Goal: Task Accomplishment & Management: Complete application form

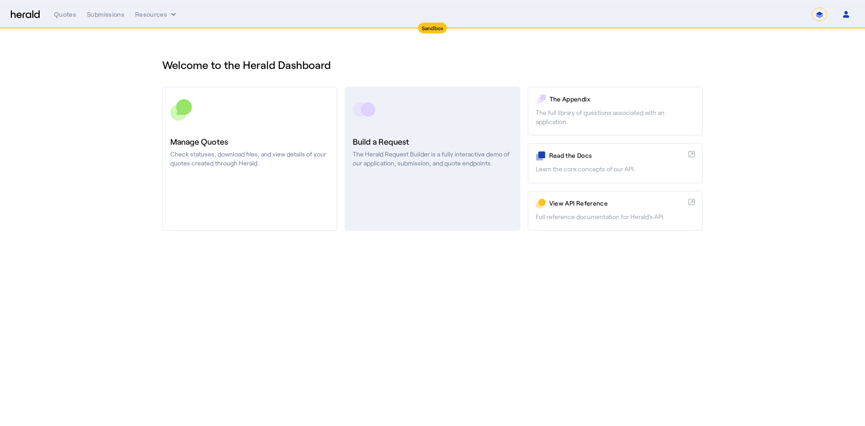
click at [403, 173] on link "Build a Request The Herald Request Builder is a fully interactive demo of our a…" at bounding box center [432, 159] width 175 height 144
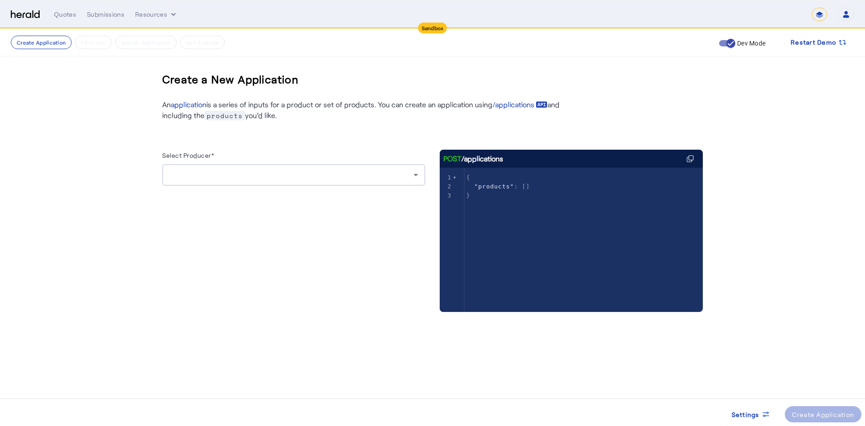
click at [333, 170] on div at bounding box center [293, 175] width 249 height 22
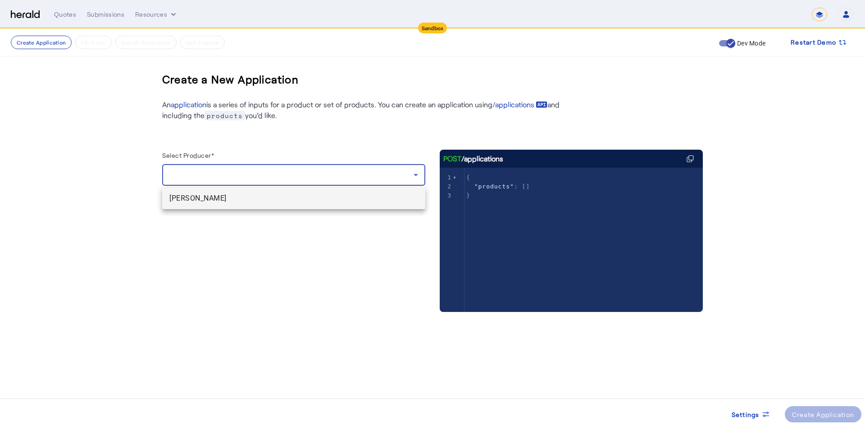
click at [267, 203] on span "[PERSON_NAME]" at bounding box center [293, 198] width 249 height 11
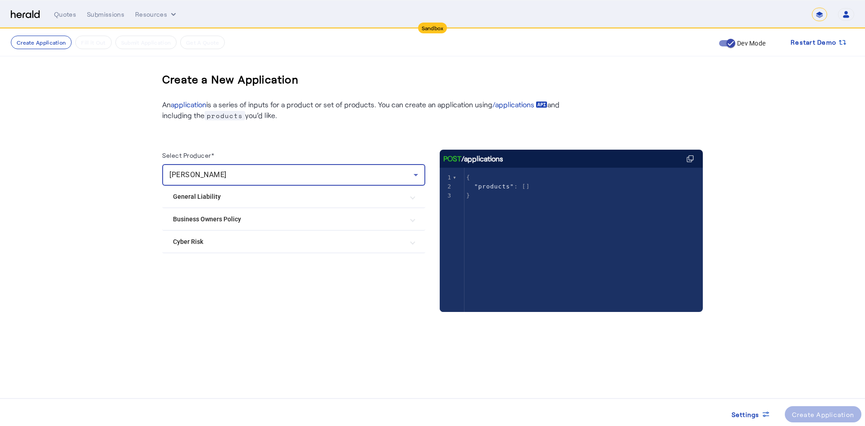
click at [203, 221] on Policy "Business Owners Policy" at bounding box center [288, 219] width 231 height 9
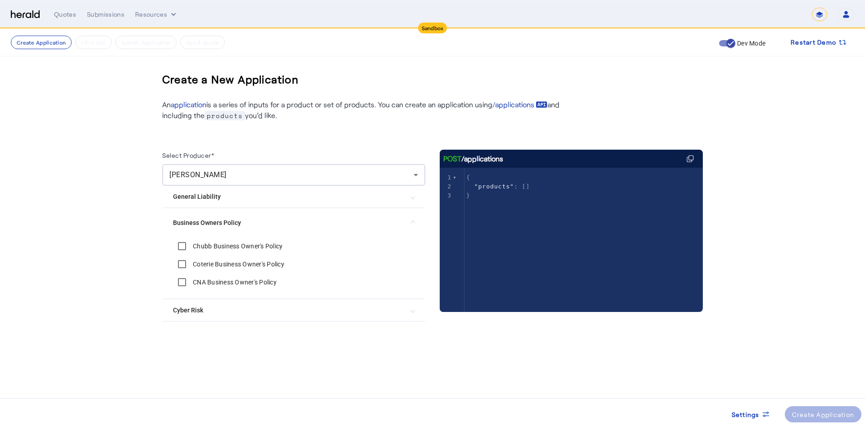
click at [203, 247] on label "Chubb Business Owner's Policy" at bounding box center [236, 246] width 91 height 9
click at [801, 410] on div "Create Application" at bounding box center [823, 414] width 63 height 9
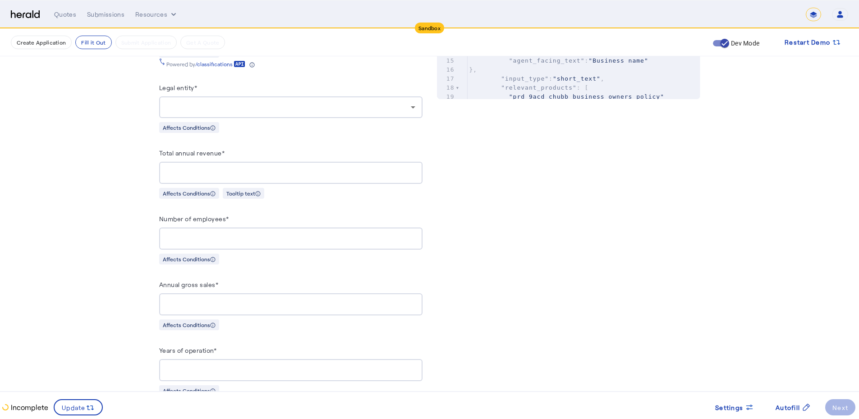
scroll to position [571, 0]
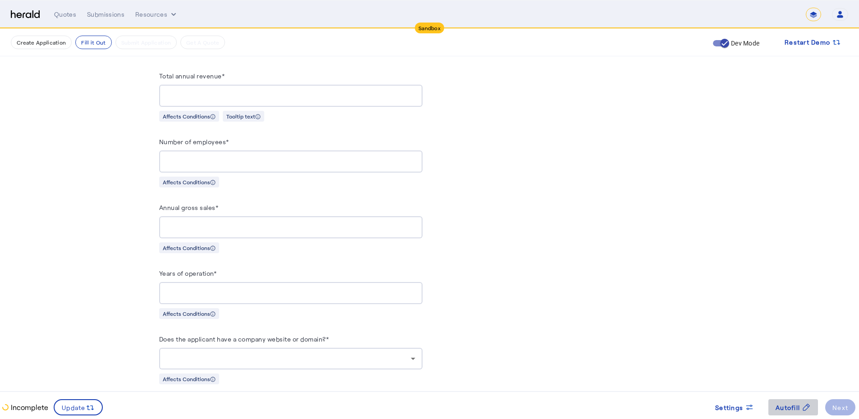
drag, startPoint x: 777, startPoint y: 404, endPoint x: 778, endPoint y: 399, distance: 5.0
click at [778, 399] on button "Autofill" at bounding box center [793, 407] width 50 height 16
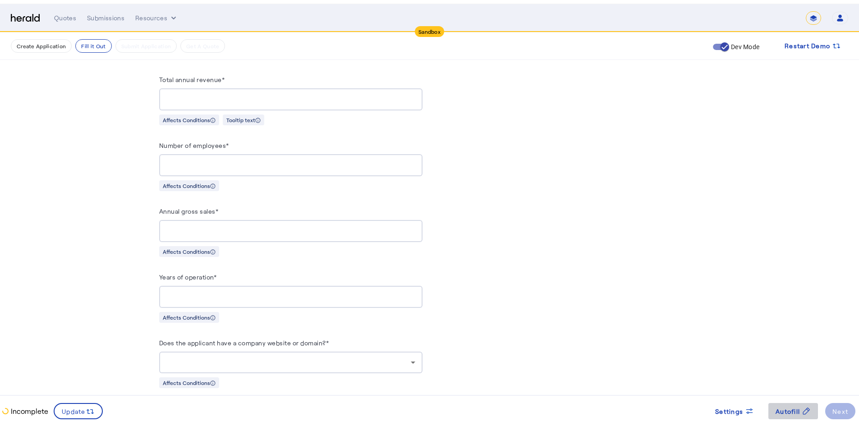
scroll to position [0, 0]
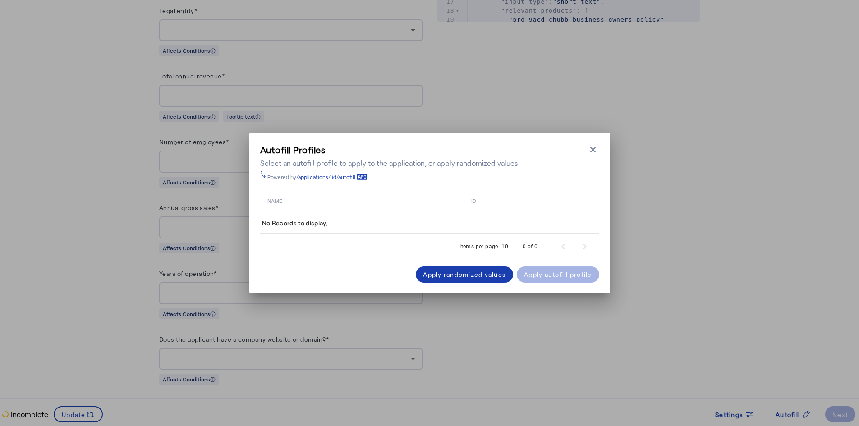
click at [451, 279] on div "Apply randomized values" at bounding box center [464, 274] width 83 height 9
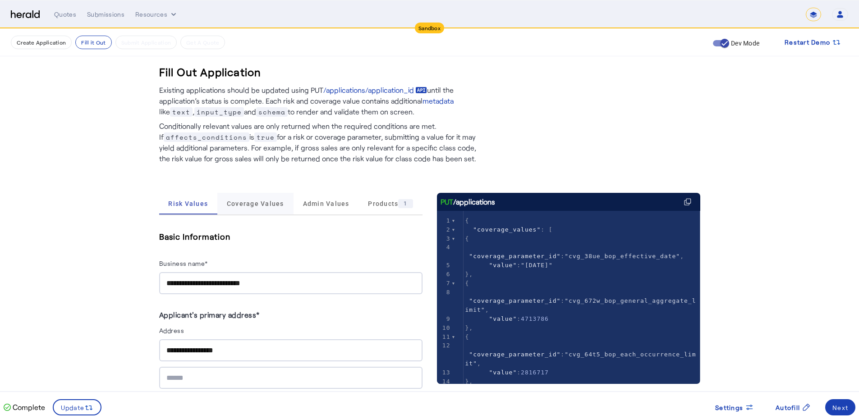
click at [265, 206] on span "Coverage Values" at bounding box center [255, 204] width 57 height 6
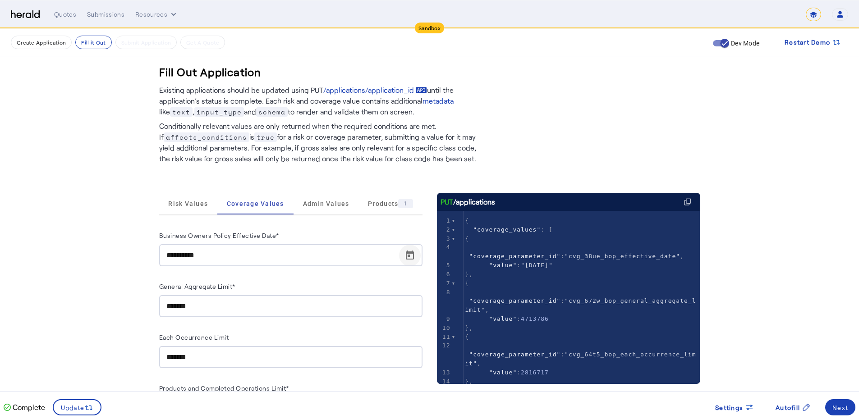
click at [410, 256] on span "Open calendar" at bounding box center [410, 256] width 22 height 22
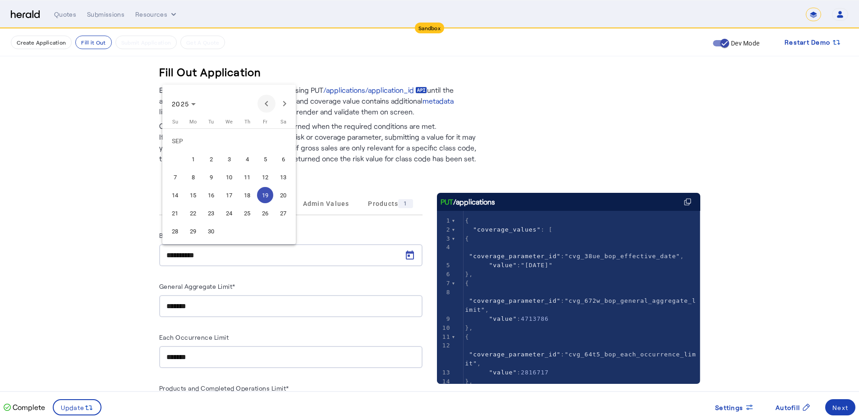
click at [272, 101] on span "Previous month" at bounding box center [266, 104] width 18 height 18
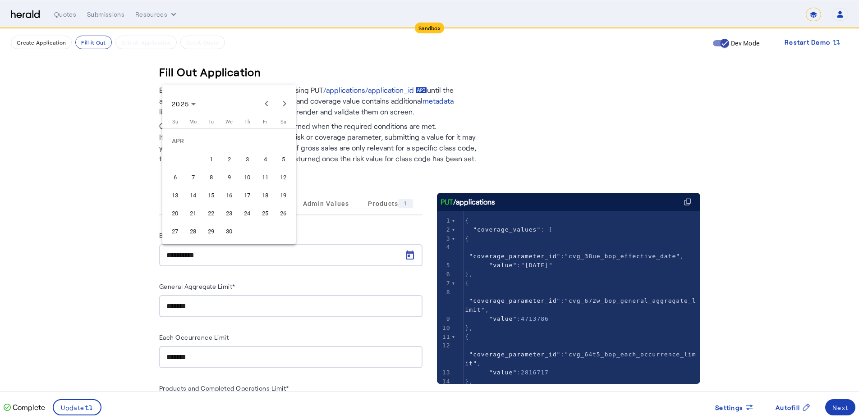
click at [228, 164] on span "2" at bounding box center [229, 159] width 16 height 16
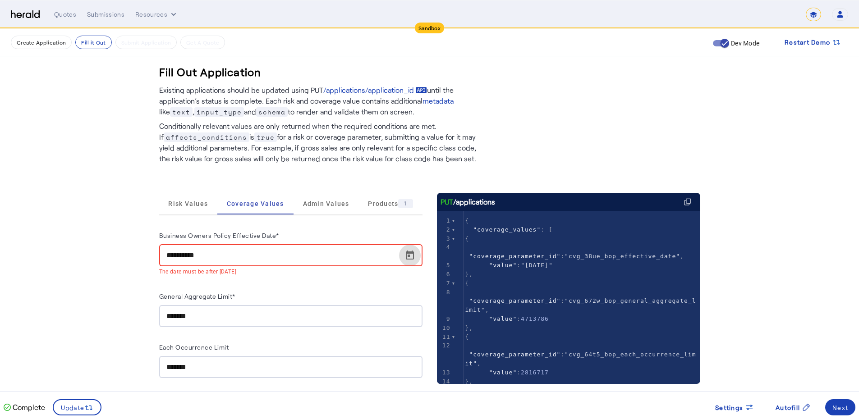
click at [412, 258] on span "Open calendar" at bounding box center [410, 256] width 22 height 22
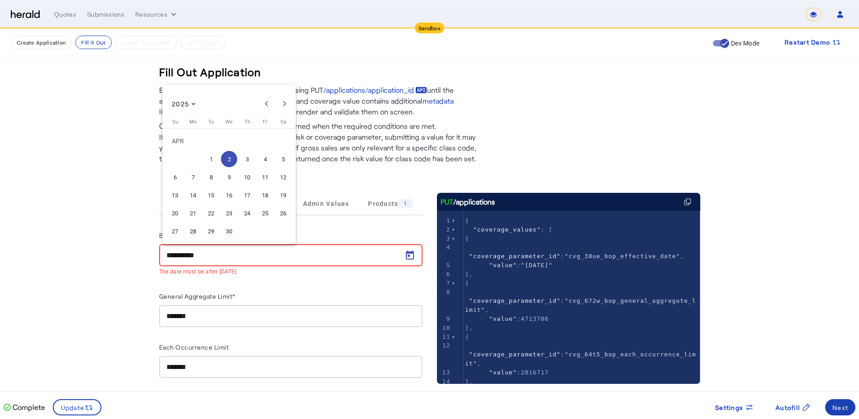
click at [243, 215] on span "24" at bounding box center [247, 213] width 16 height 16
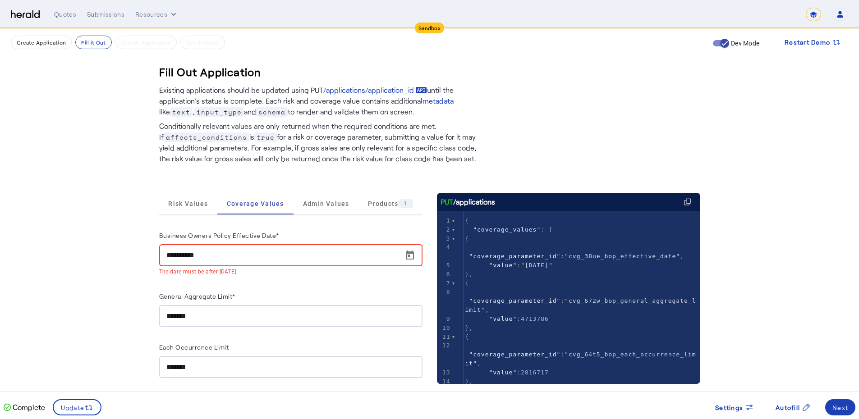
click at [134, 279] on fill-application-step "**********" at bounding box center [429, 424] width 859 height 790
click at [416, 254] on span "Open calendar" at bounding box center [410, 256] width 22 height 22
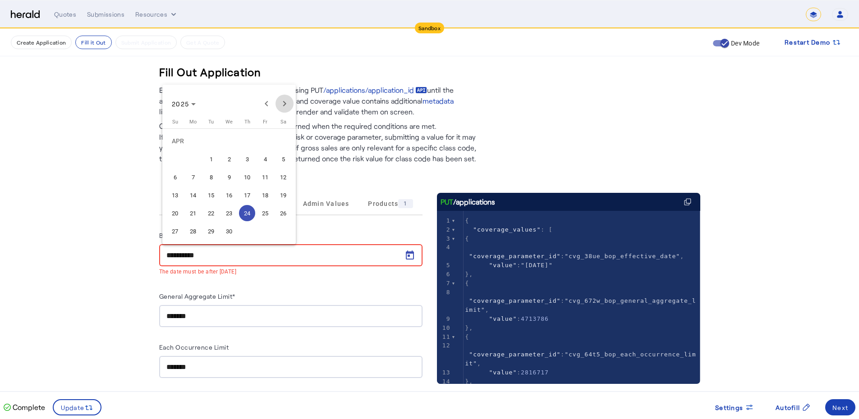
click at [279, 103] on span "Next month" at bounding box center [284, 104] width 18 height 18
click at [258, 160] on span "4" at bounding box center [265, 159] width 16 height 16
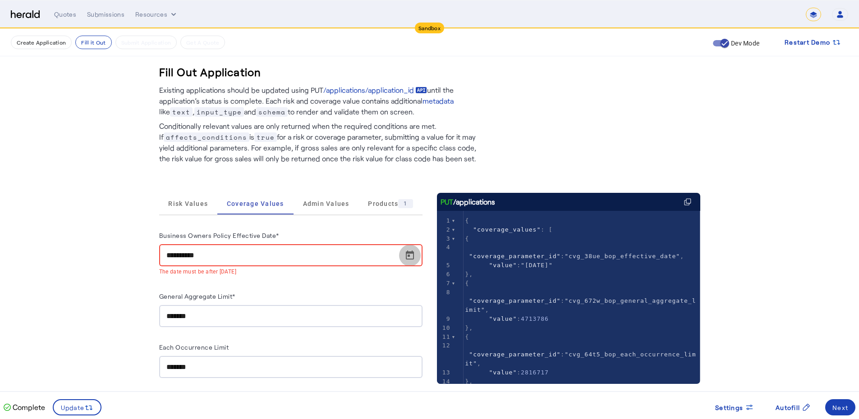
click at [412, 250] on span "Open calendar" at bounding box center [410, 256] width 22 height 22
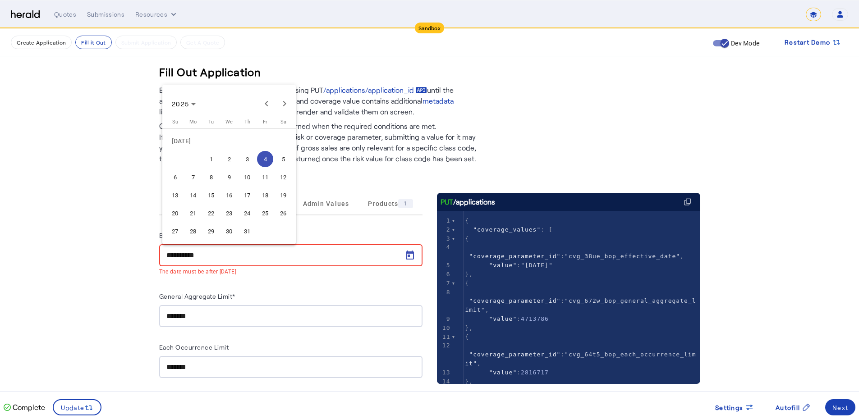
click at [247, 183] on span "10" at bounding box center [247, 177] width 16 height 16
type input "**********"
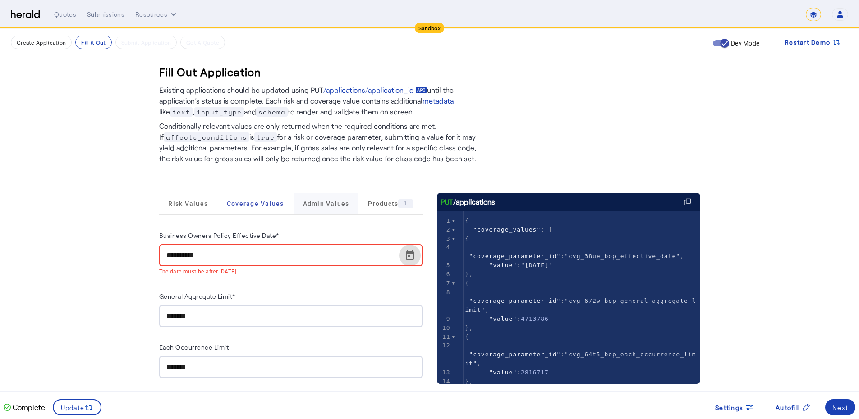
click at [331, 206] on span "Admin Values" at bounding box center [326, 204] width 46 height 6
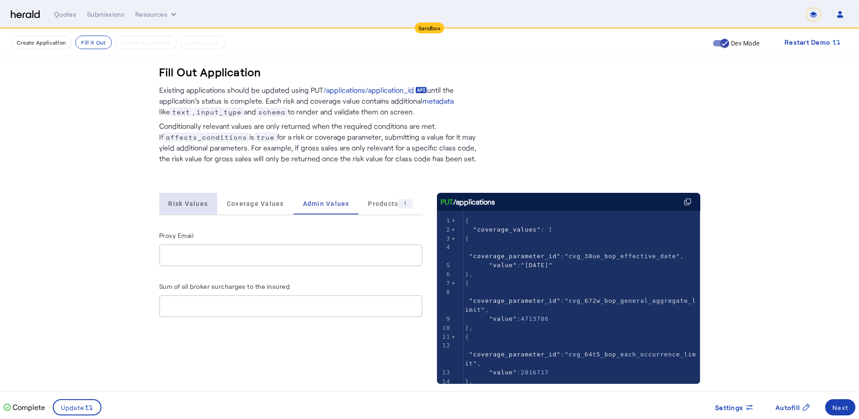
click at [196, 206] on span "Risk Values" at bounding box center [188, 204] width 40 height 6
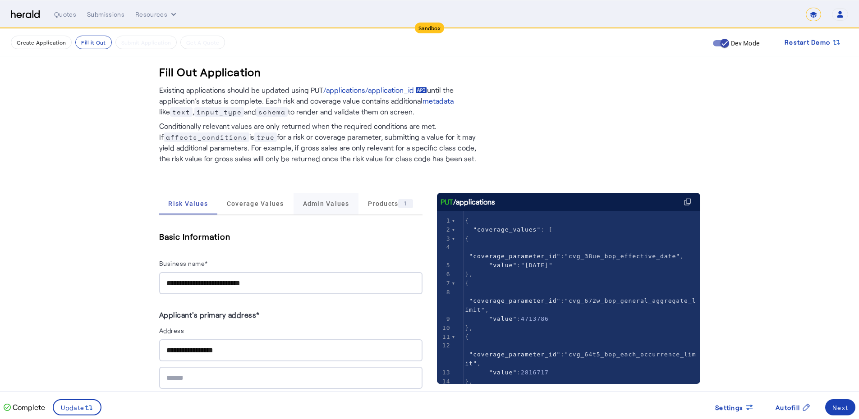
click at [325, 202] on span "Admin Values" at bounding box center [326, 204] width 46 height 6
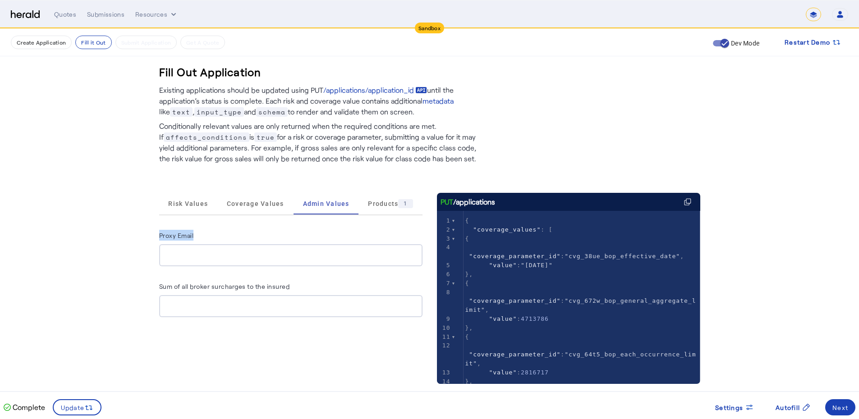
drag, startPoint x: 154, startPoint y: 237, endPoint x: 213, endPoint y: 244, distance: 59.9
click at [213, 244] on div "Fill Out Application Existing applications should be updated using PUT /applica…" at bounding box center [429, 338] width 577 height 618
click at [126, 313] on fill-application-step "Create Application Fill it Out Submit Application Get A Quote Dev Mode Restart …" at bounding box center [429, 338] width 859 height 618
drag, startPoint x: 150, startPoint y: 286, endPoint x: 338, endPoint y: 282, distance: 188.4
click at [338, 282] on div "Fill Out Application Existing applications should be updated using PUT /applica…" at bounding box center [429, 338] width 577 height 618
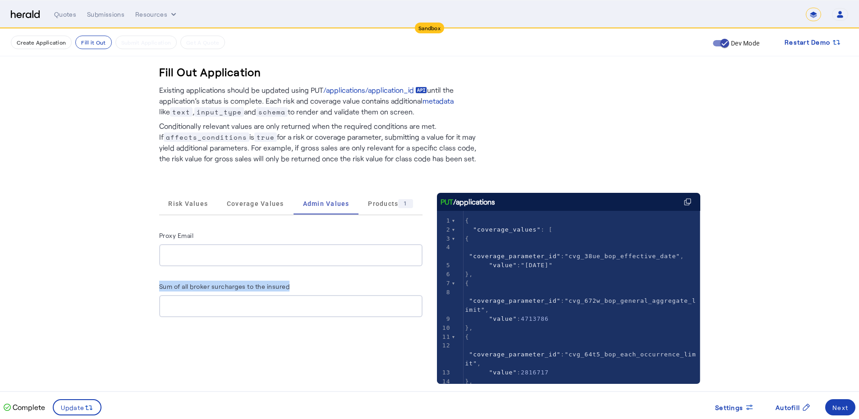
click at [103, 288] on fill-application-step "Create Application Fill it Out Submit Application Get A Quote Dev Mode Restart …" at bounding box center [429, 338] width 859 height 618
click at [844, 403] on div "Next" at bounding box center [840, 407] width 16 height 9
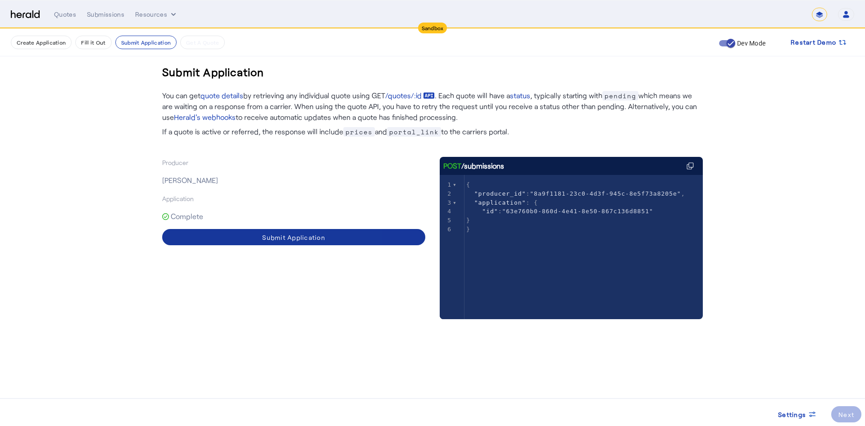
click at [289, 239] on div "Submit Application" at bounding box center [293, 237] width 63 height 9
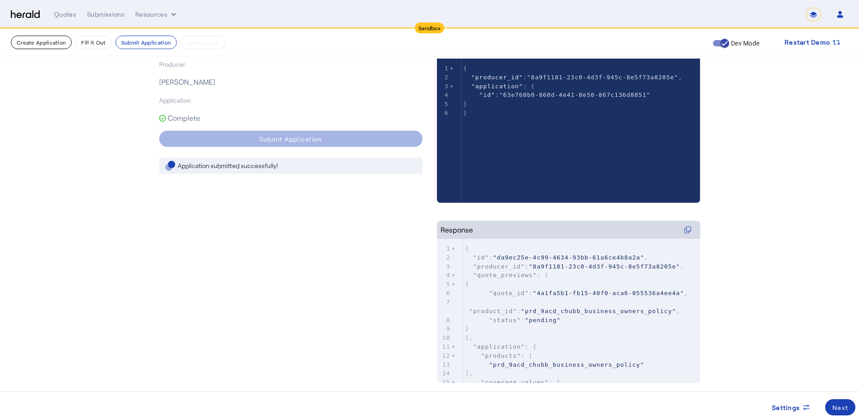
click at [64, 42] on button "Create Application" at bounding box center [41, 43] width 61 height 14
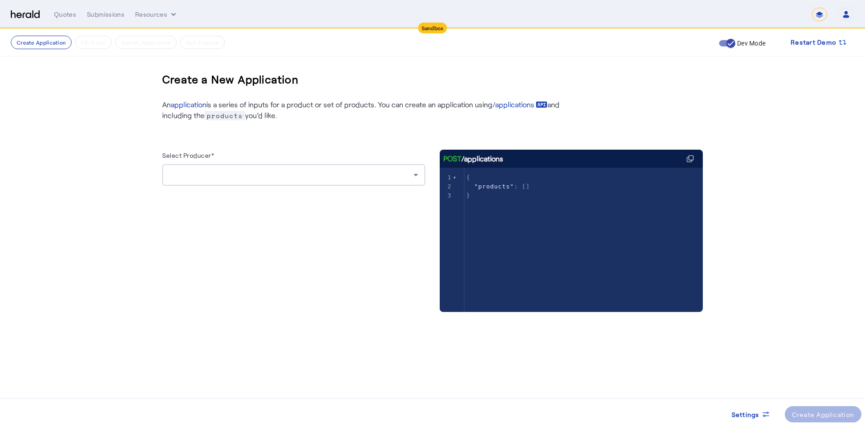
click at [324, 166] on div at bounding box center [293, 175] width 249 height 22
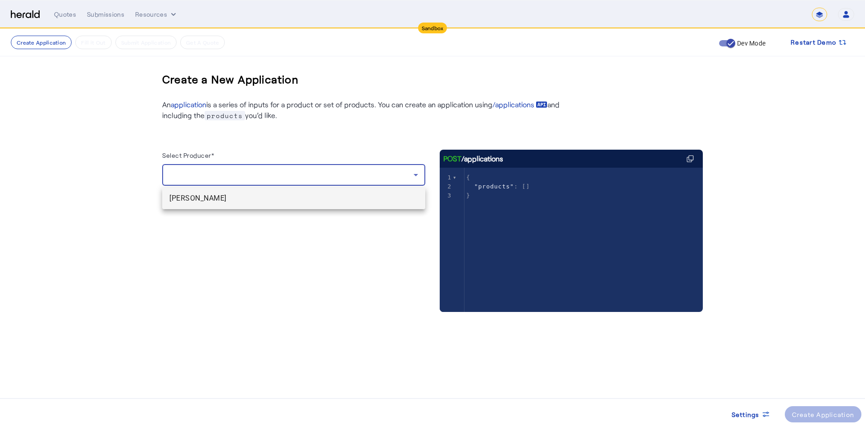
click at [235, 196] on span "[PERSON_NAME]" at bounding box center [293, 198] width 249 height 11
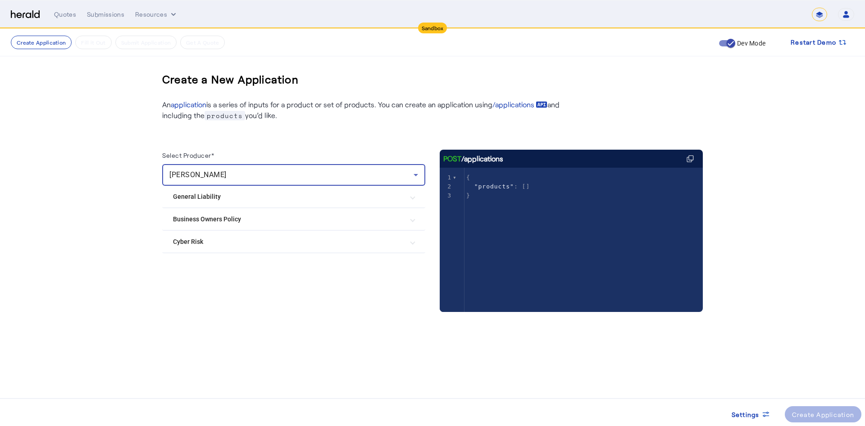
click at [216, 205] on mat-expansion-panel-header "General Liability" at bounding box center [293, 197] width 263 height 22
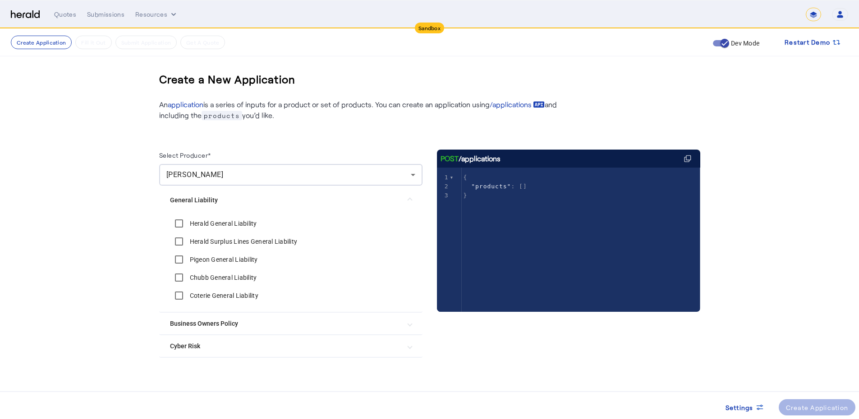
click at [199, 196] on Liability "General Liability" at bounding box center [285, 200] width 231 height 9
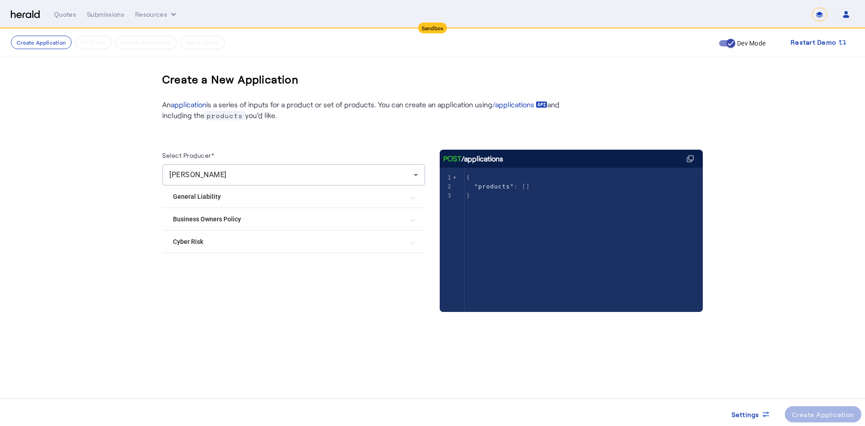
click at [199, 196] on Liability "General Liability" at bounding box center [288, 196] width 231 height 9
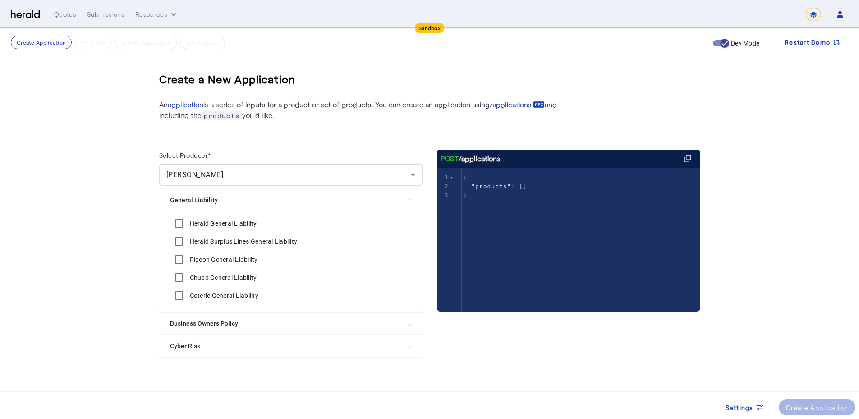
click at [193, 295] on label "Coterie General Liability" at bounding box center [223, 295] width 70 height 9
click at [189, 344] on Risk "Cyber Risk" at bounding box center [285, 346] width 231 height 9
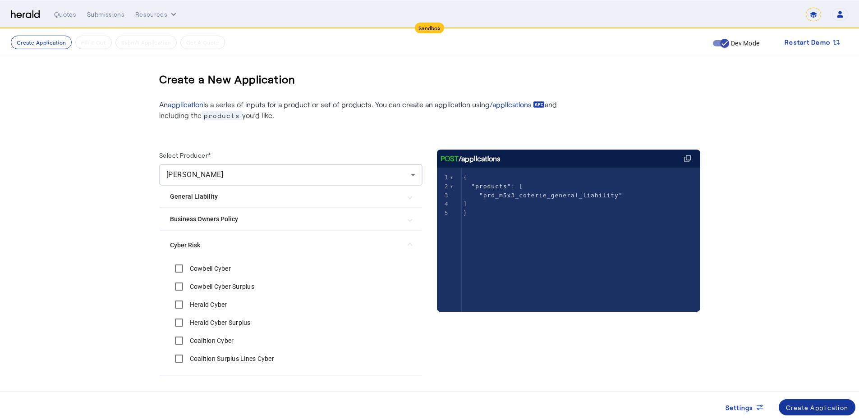
click at [800, 407] on div "Create Application" at bounding box center [817, 407] width 63 height 9
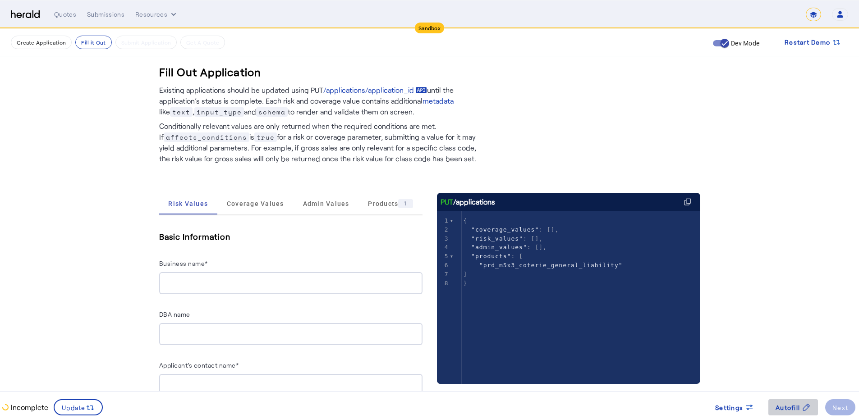
click at [793, 406] on span "Autofill" at bounding box center [787, 407] width 24 height 9
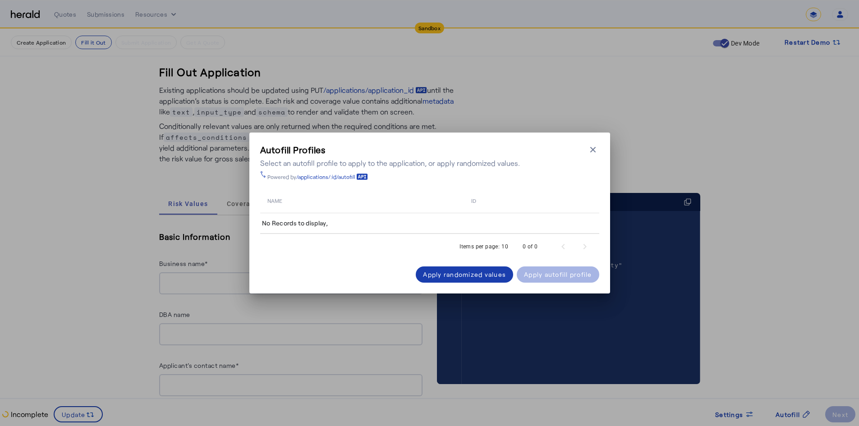
click at [470, 270] on div "Apply randomized values" at bounding box center [464, 274] width 83 height 9
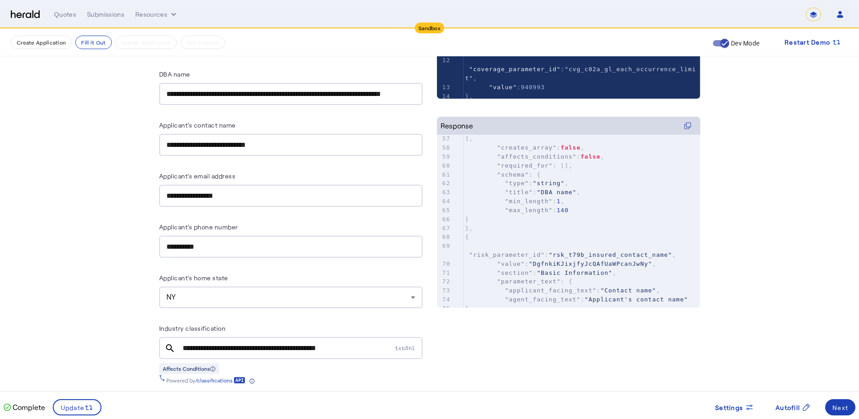
scroll to position [566, 0]
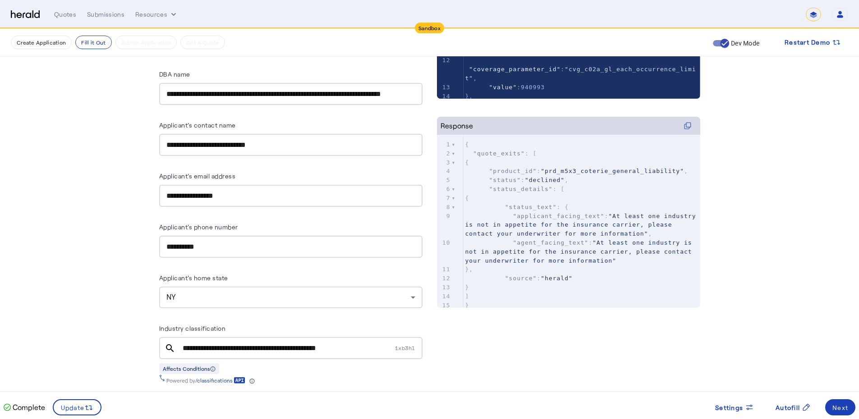
scroll to position [0, 0]
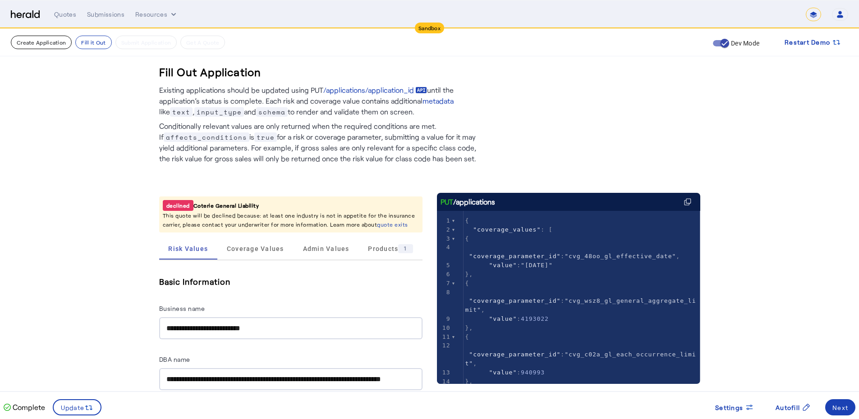
click at [51, 46] on button "Create Application" at bounding box center [41, 43] width 61 height 14
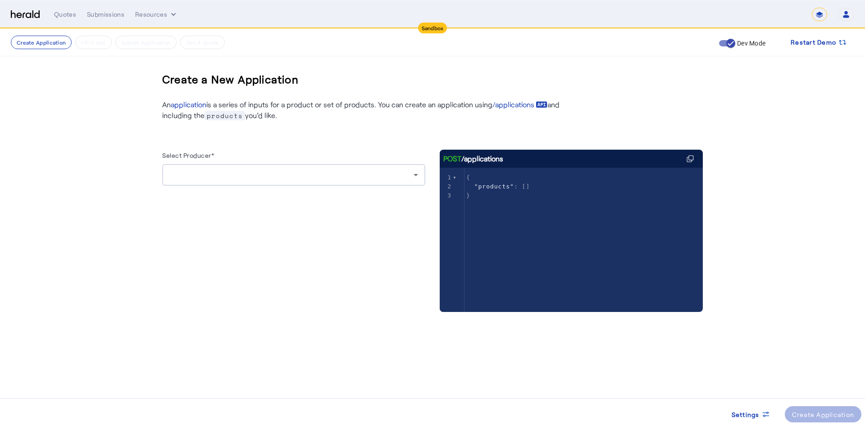
click at [201, 178] on div at bounding box center [291, 174] width 244 height 11
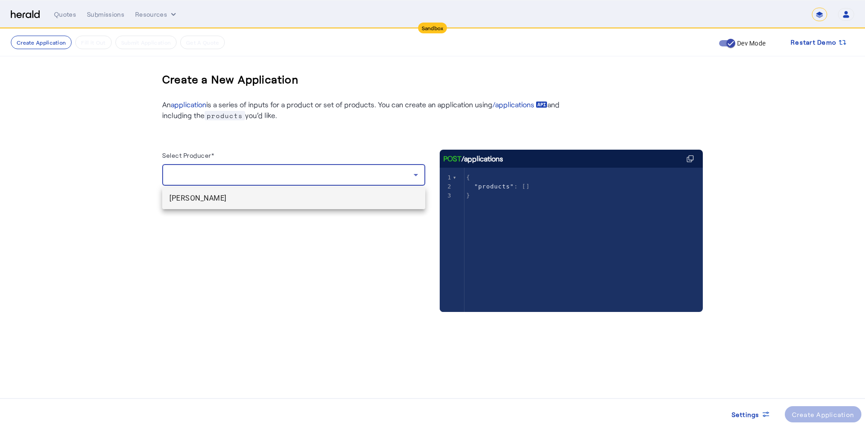
click at [191, 196] on span "[PERSON_NAME]" at bounding box center [293, 198] width 249 height 11
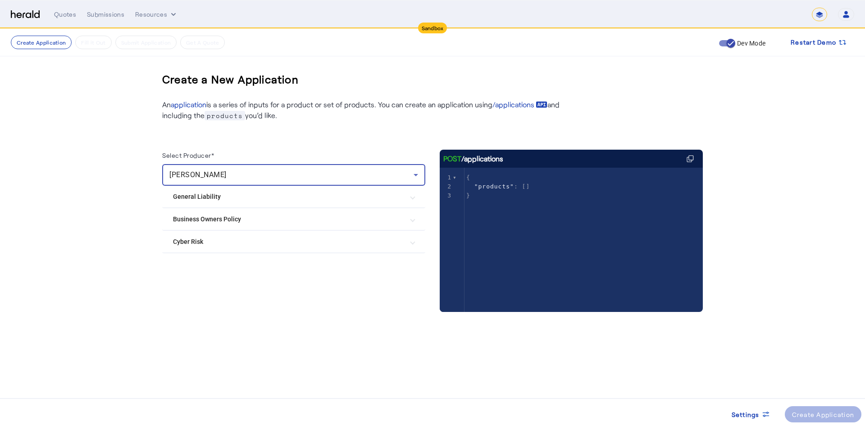
click at [179, 238] on Risk "Cyber Risk" at bounding box center [288, 241] width 231 height 9
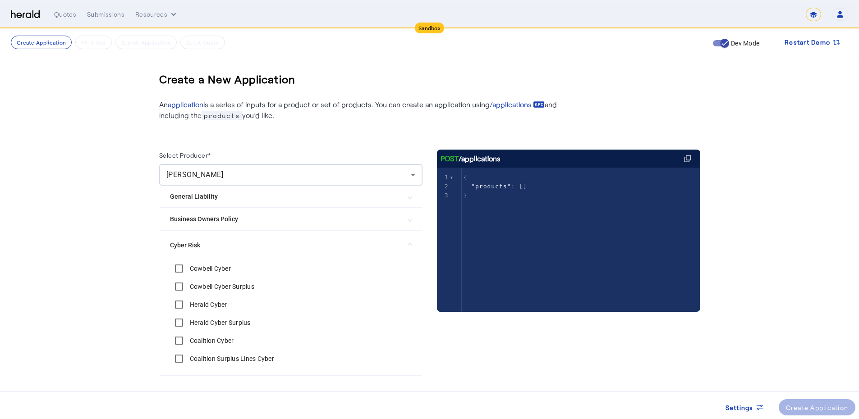
click at [225, 269] on label "Cowbell Cyber" at bounding box center [209, 268] width 43 height 9
click at [792, 407] on div "Create Application" at bounding box center [817, 407] width 63 height 9
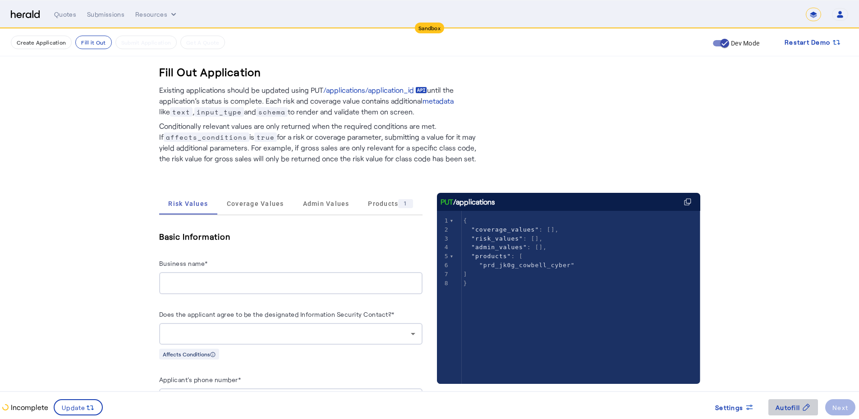
click at [793, 404] on span "Autofill" at bounding box center [787, 407] width 24 height 9
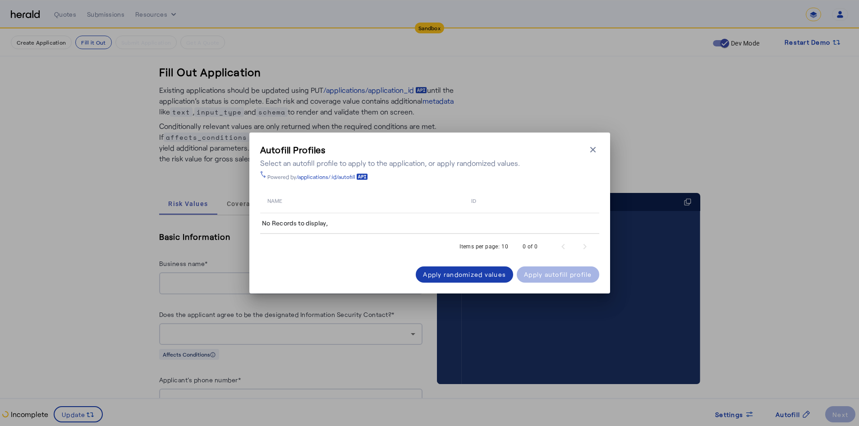
click at [462, 282] on span at bounding box center [464, 275] width 97 height 22
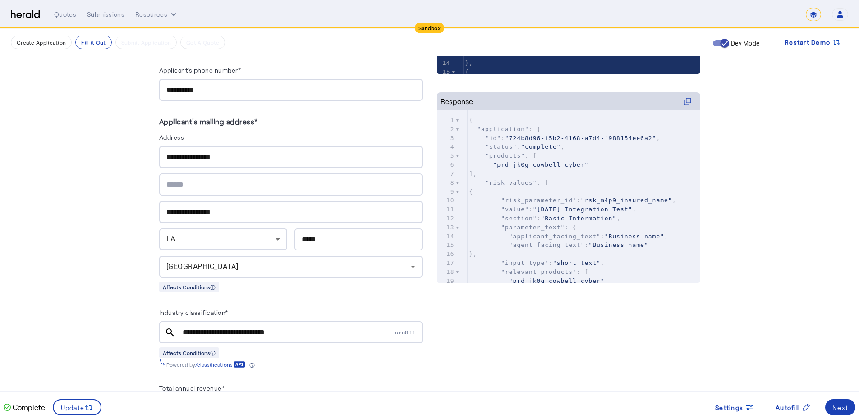
scroll to position [343, 0]
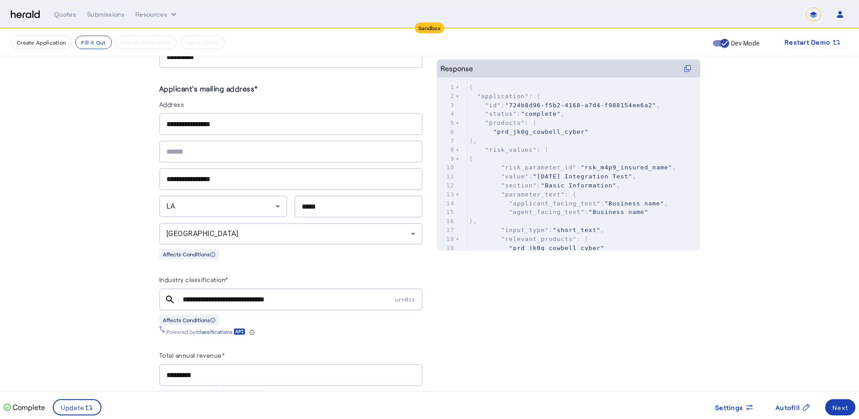
drag, startPoint x: 477, startPoint y: 322, endPoint x: 484, endPoint y: 321, distance: 6.8
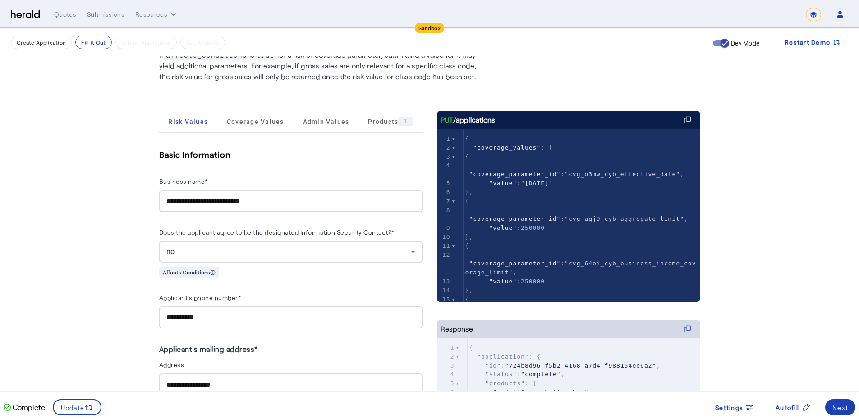
scroll to position [0, 0]
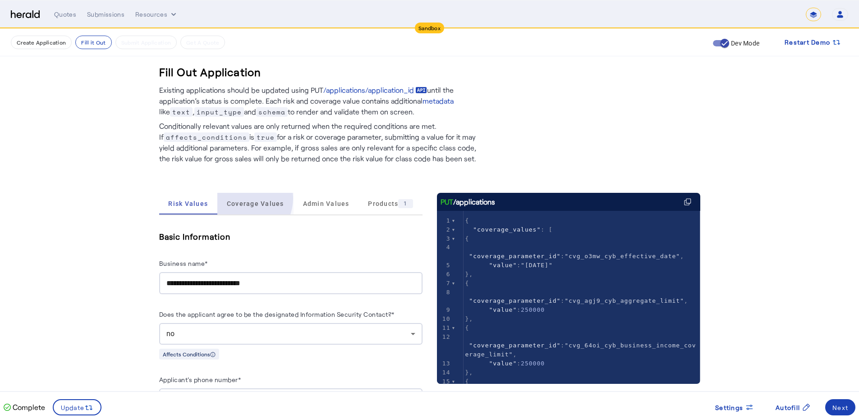
click at [243, 198] on span "Coverage Values" at bounding box center [255, 204] width 57 height 22
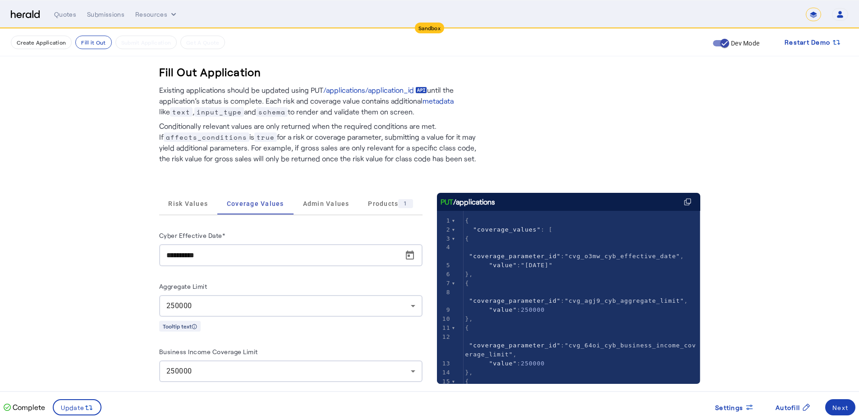
click at [256, 348] on label "Business Income Coverage Limit" at bounding box center [208, 352] width 99 height 8
copy label "Business Income Coverage Limit"
click at [564, 297] on span ""cvg_agj9_cyb_aggregate_limit"" at bounding box center [623, 300] width 119 height 7
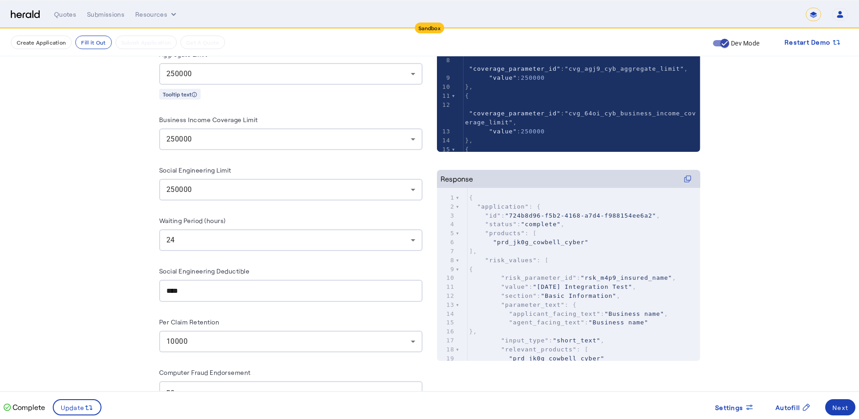
scroll to position [265, 0]
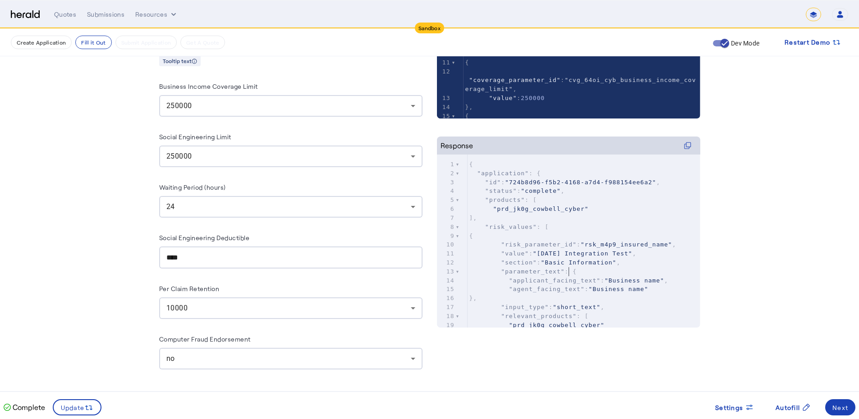
click at [584, 269] on pre ""parameter_text" : {" at bounding box center [583, 271] width 233 height 9
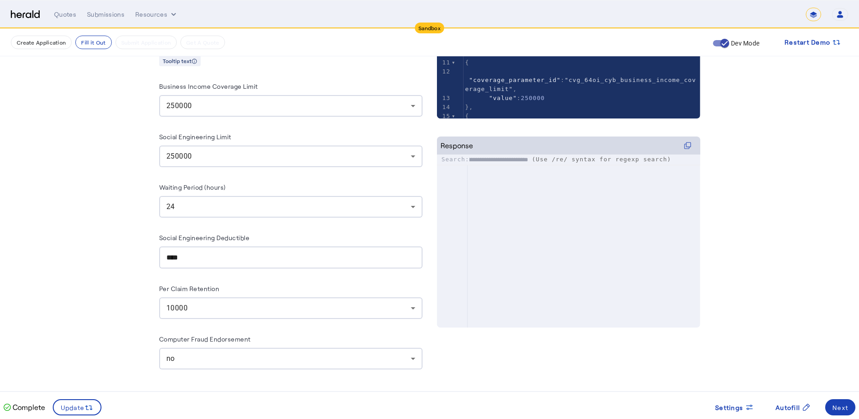
scroll to position [8389, 0]
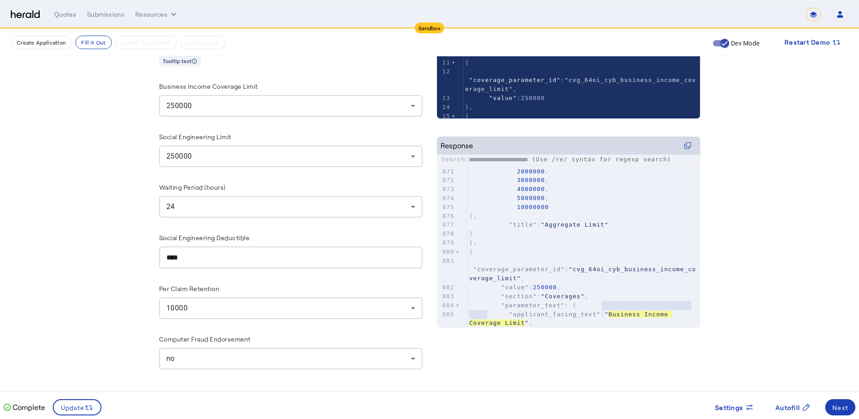
type input "**********"
click at [688, 147] on icon at bounding box center [687, 145] width 7 height 7
click at [689, 146] on icon at bounding box center [687, 145] width 7 height 7
